Goal: Transaction & Acquisition: Book appointment/travel/reservation

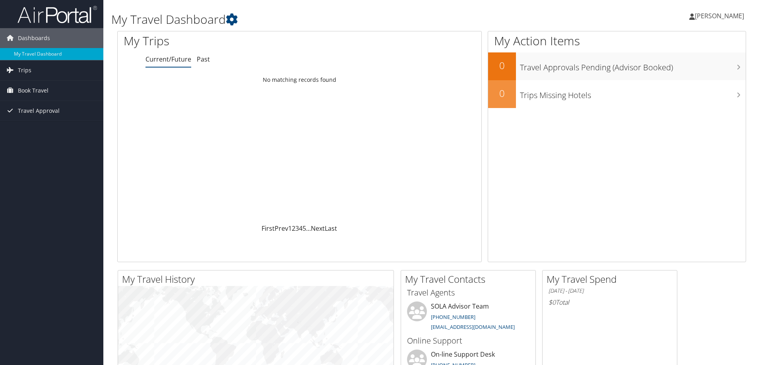
click at [56, 93] on link "Book Travel" at bounding box center [51, 91] width 103 height 20
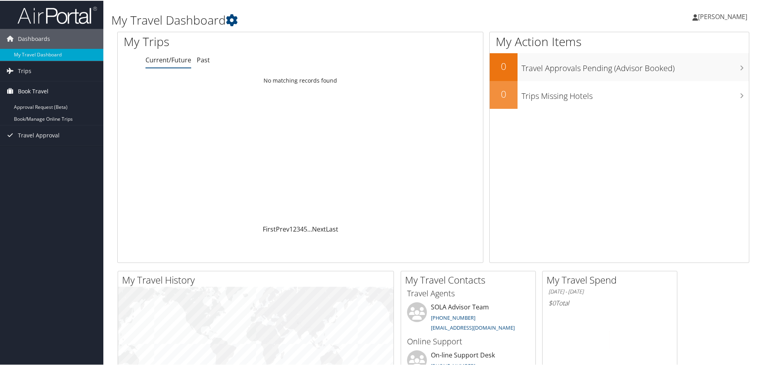
click at [32, 86] on span "Book Travel" at bounding box center [33, 91] width 31 height 20
click at [32, 116] on link "Book/Manage Online Trips" at bounding box center [51, 118] width 103 height 12
